Goal: Information Seeking & Learning: Learn about a topic

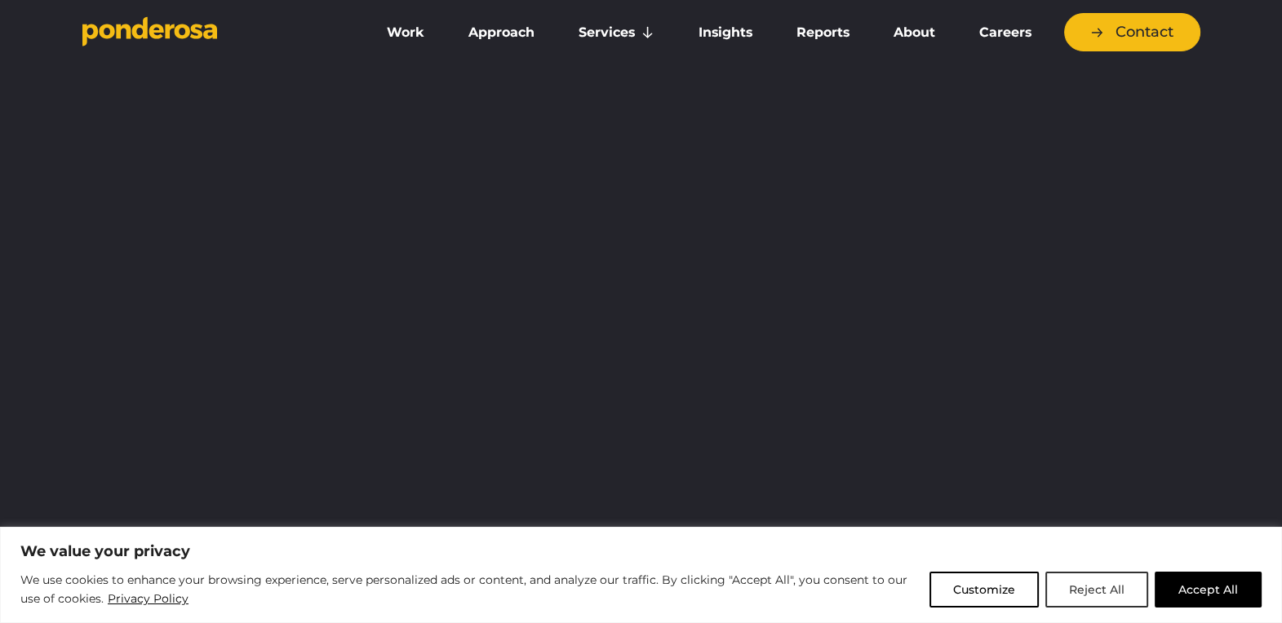
click at [1111, 587] on button "Reject All" at bounding box center [1096, 590] width 103 height 36
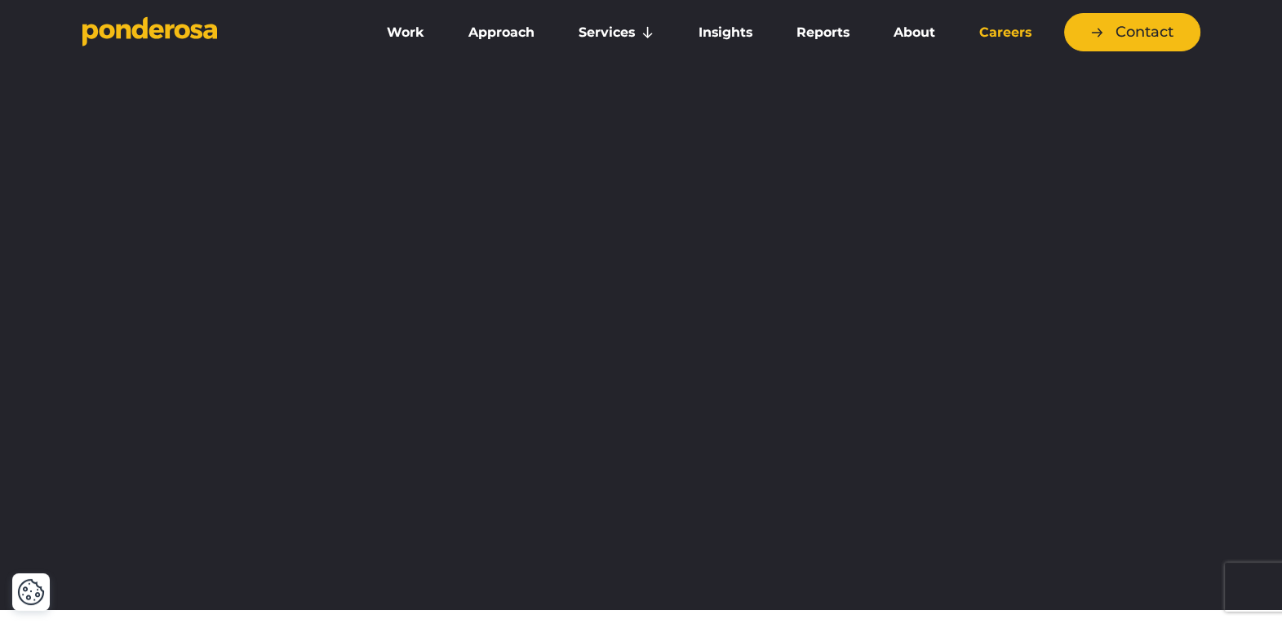
click at [1012, 31] on link "Careers" at bounding box center [1005, 32] width 90 height 34
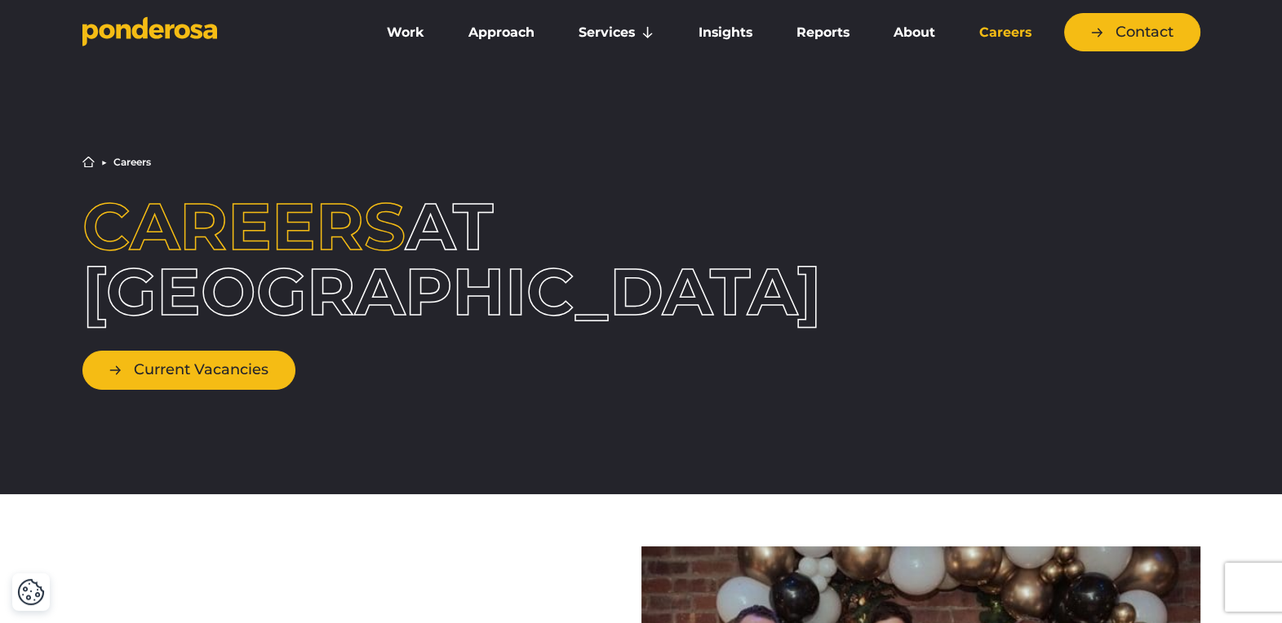
click at [250, 376] on link "Current Vacancies" at bounding box center [188, 370] width 213 height 38
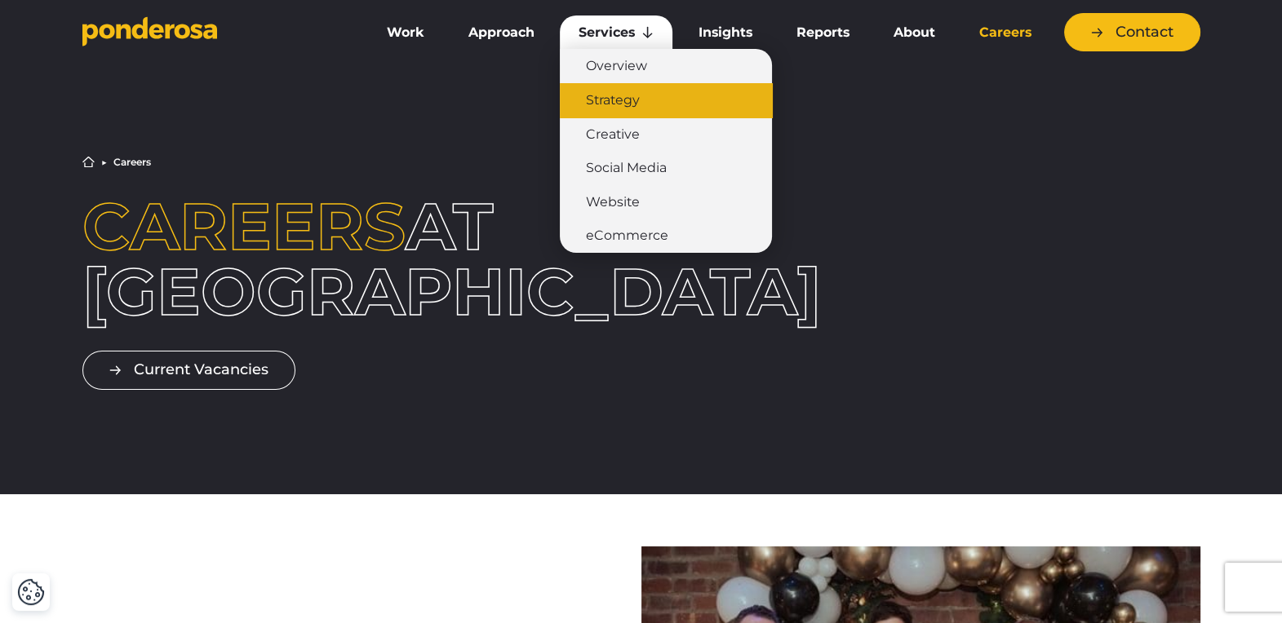
click at [616, 94] on link "Strategy" at bounding box center [666, 100] width 212 height 34
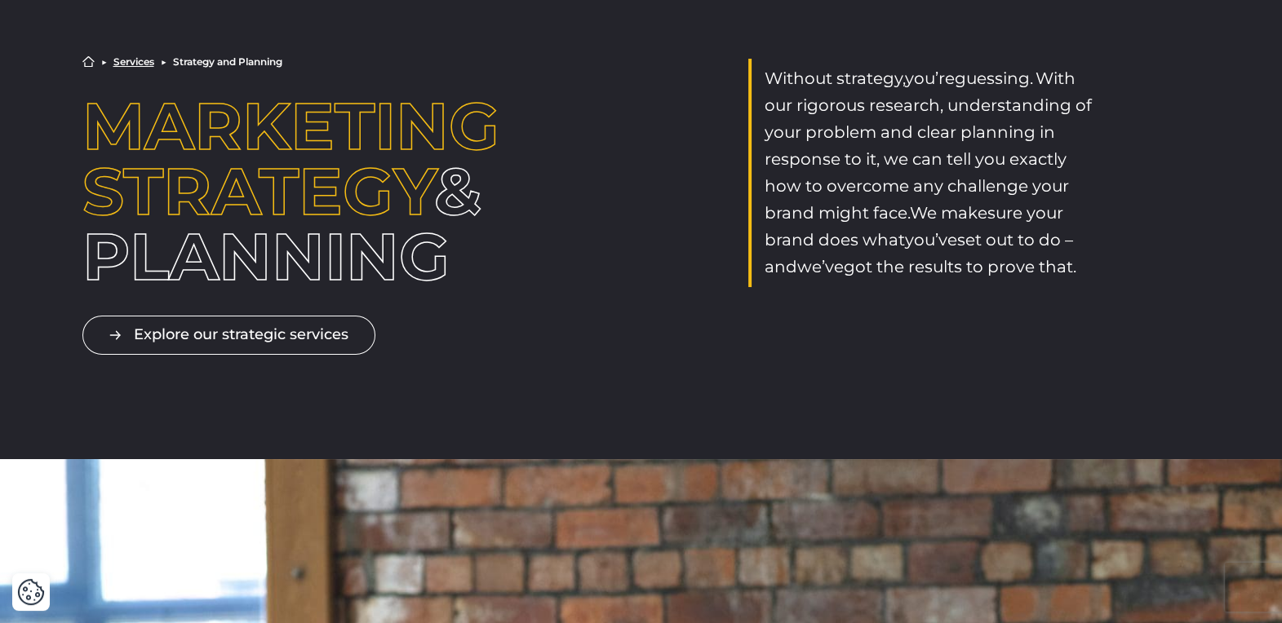
scroll to position [98, 0]
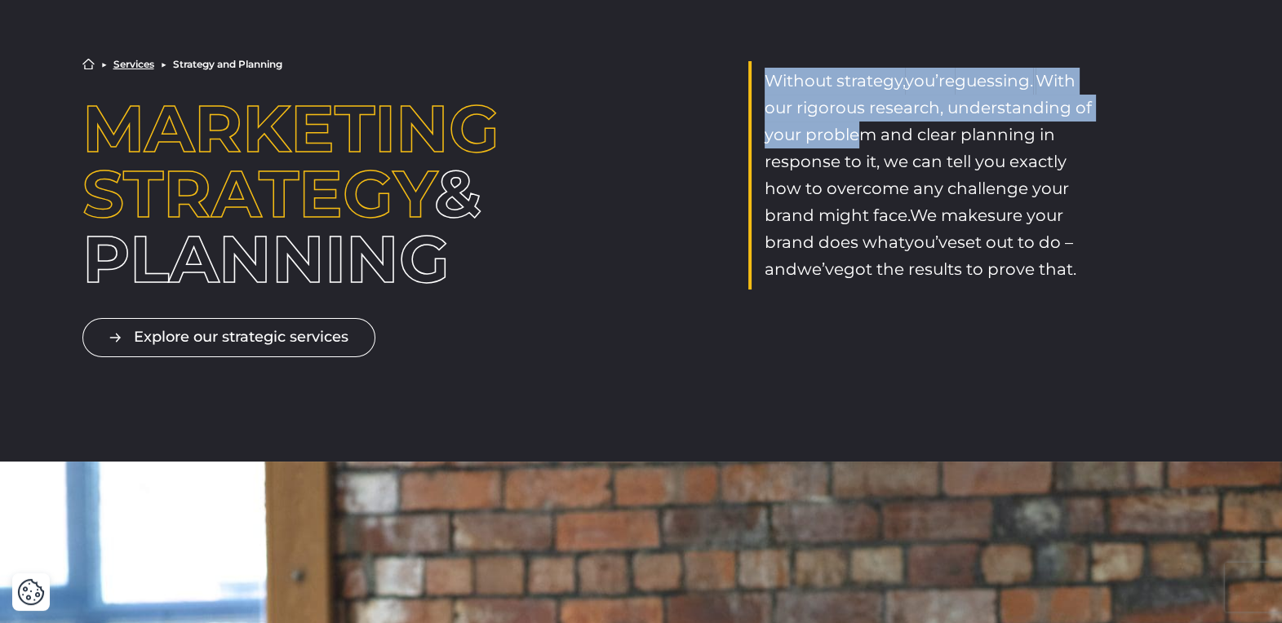
drag, startPoint x: 765, startPoint y: 78, endPoint x: 866, endPoint y: 128, distance: 112.7
click at [866, 128] on p "Without strategy, you’re guessing.   With our rigorous research, understanding …" at bounding box center [934, 175] width 340 height 215
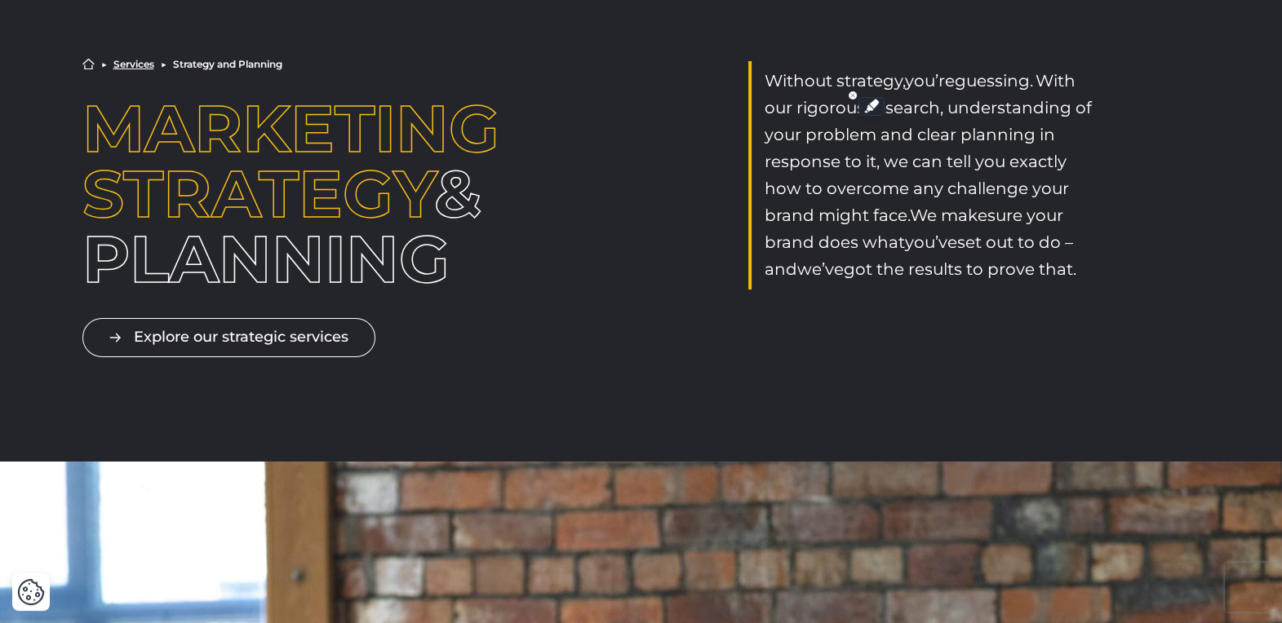
click at [883, 160] on span "With our rigorous research, understanding of your problem and clear planning in…" at bounding box center [927, 148] width 327 height 154
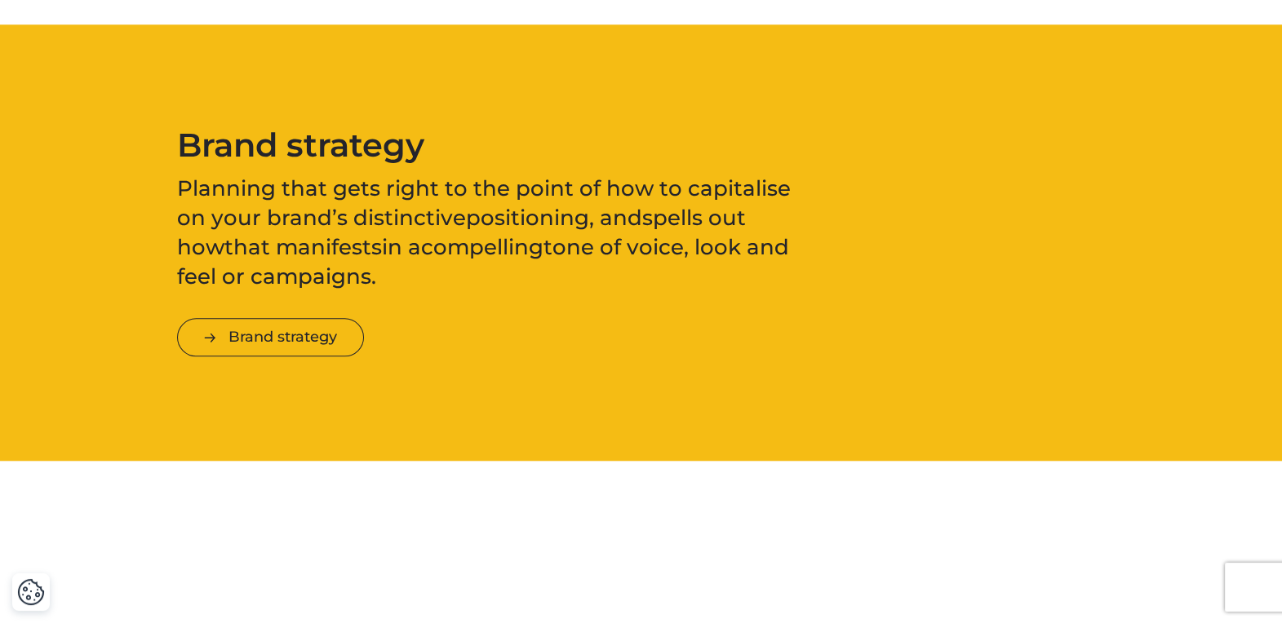
scroll to position [1903, 0]
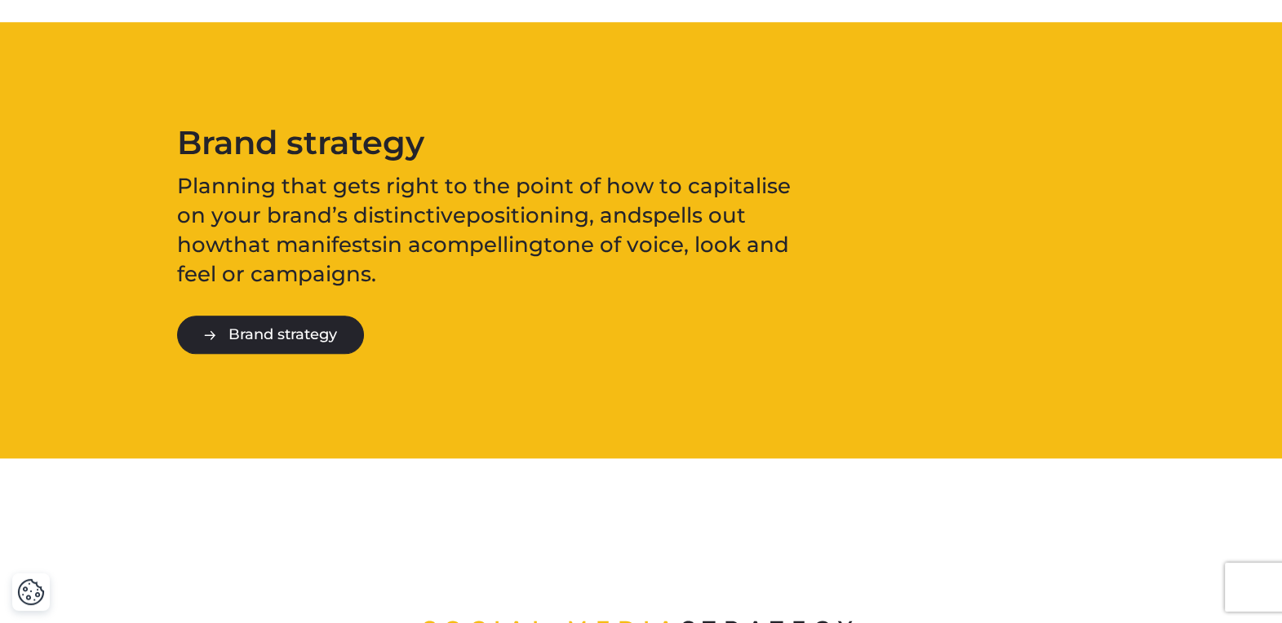
click at [312, 329] on link "Brand strategy" at bounding box center [270, 335] width 187 height 38
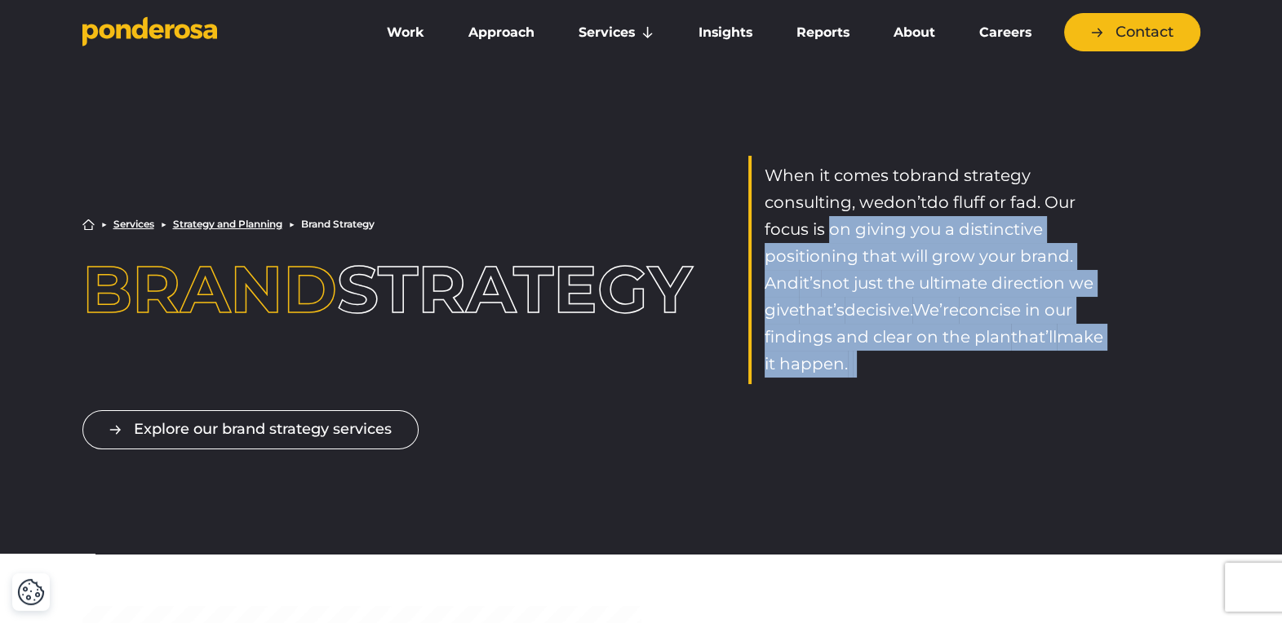
drag, startPoint x: 821, startPoint y: 228, endPoint x: 989, endPoint y: 361, distance: 214.8
click at [989, 361] on p "When it comes to brand strategy consulting , we don’t do fluff or fad. Our focu…" at bounding box center [934, 269] width 340 height 215
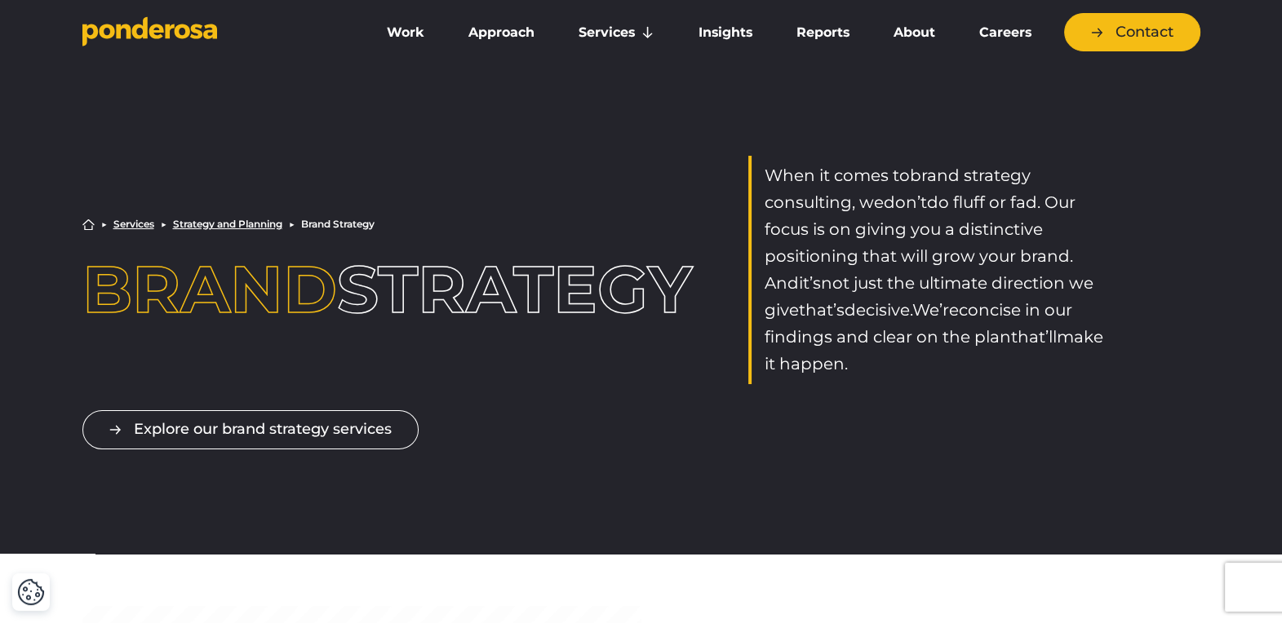
click at [963, 396] on div "Explore our brand strategy services" at bounding box center [641, 416] width 1142 height 64
